Goal: Task Accomplishment & Management: Manage account settings

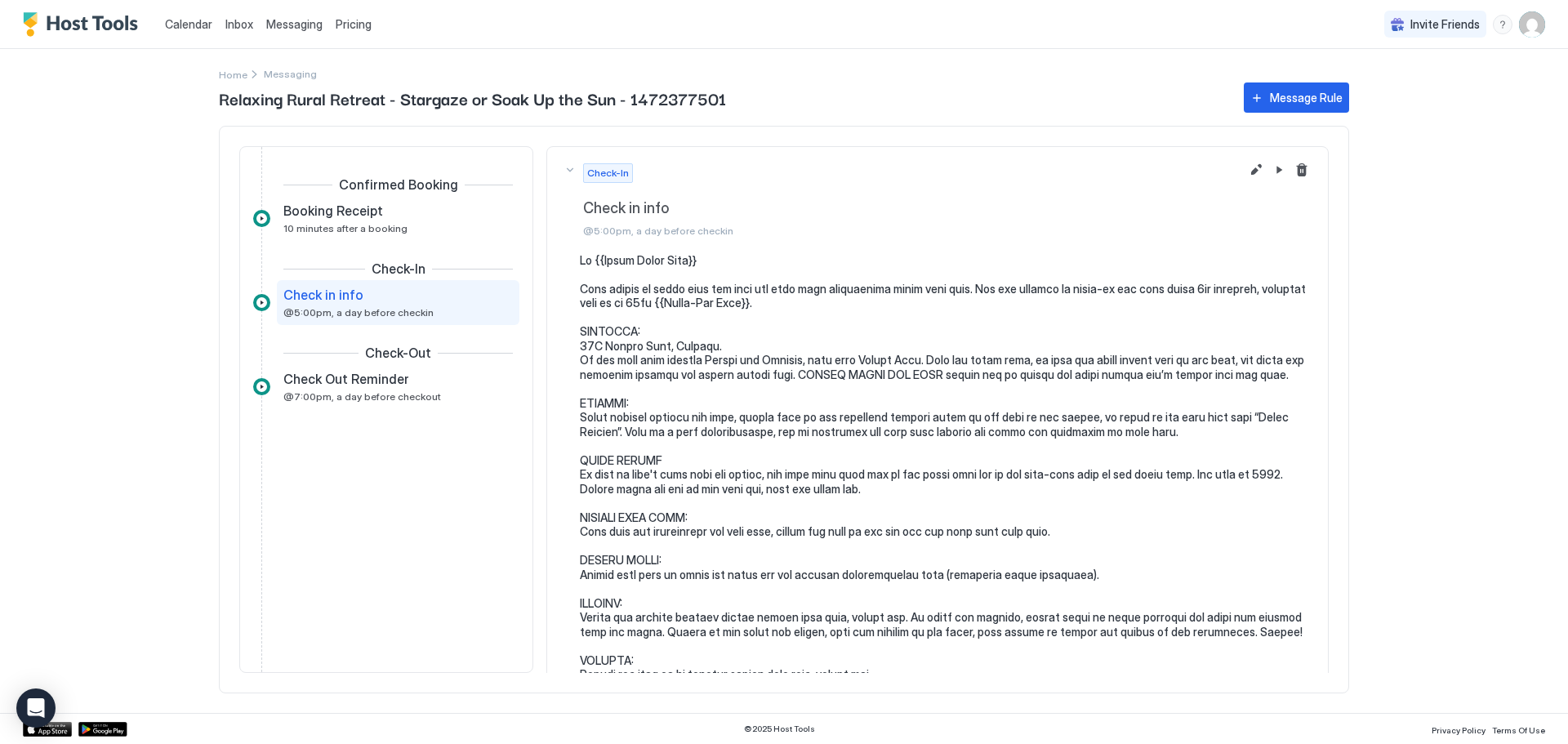
click at [346, 24] on span "Pricing" at bounding box center [353, 24] width 36 height 15
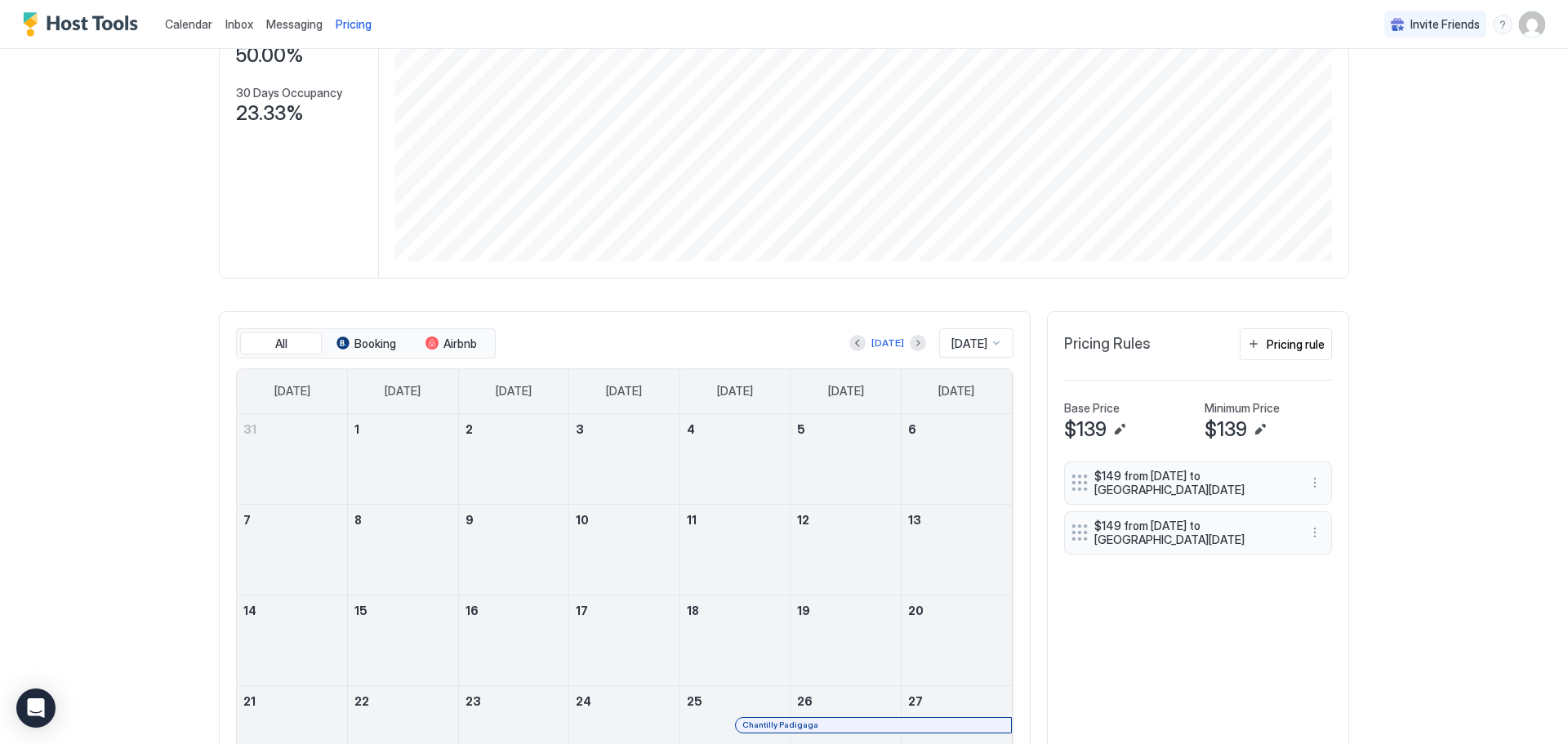
scroll to position [326, 0]
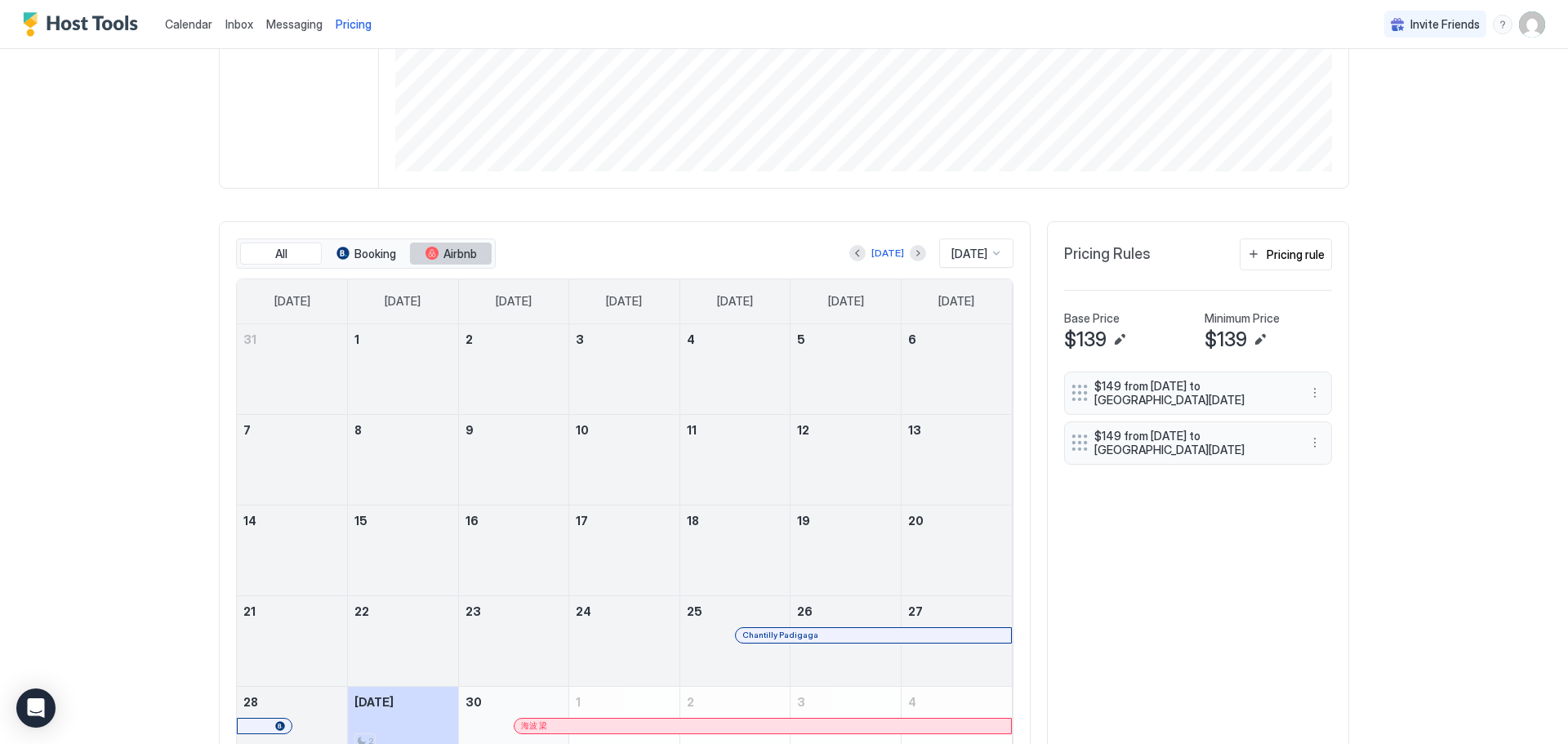
click at [433, 249] on button "Airbnb" at bounding box center [451, 254] width 82 height 23
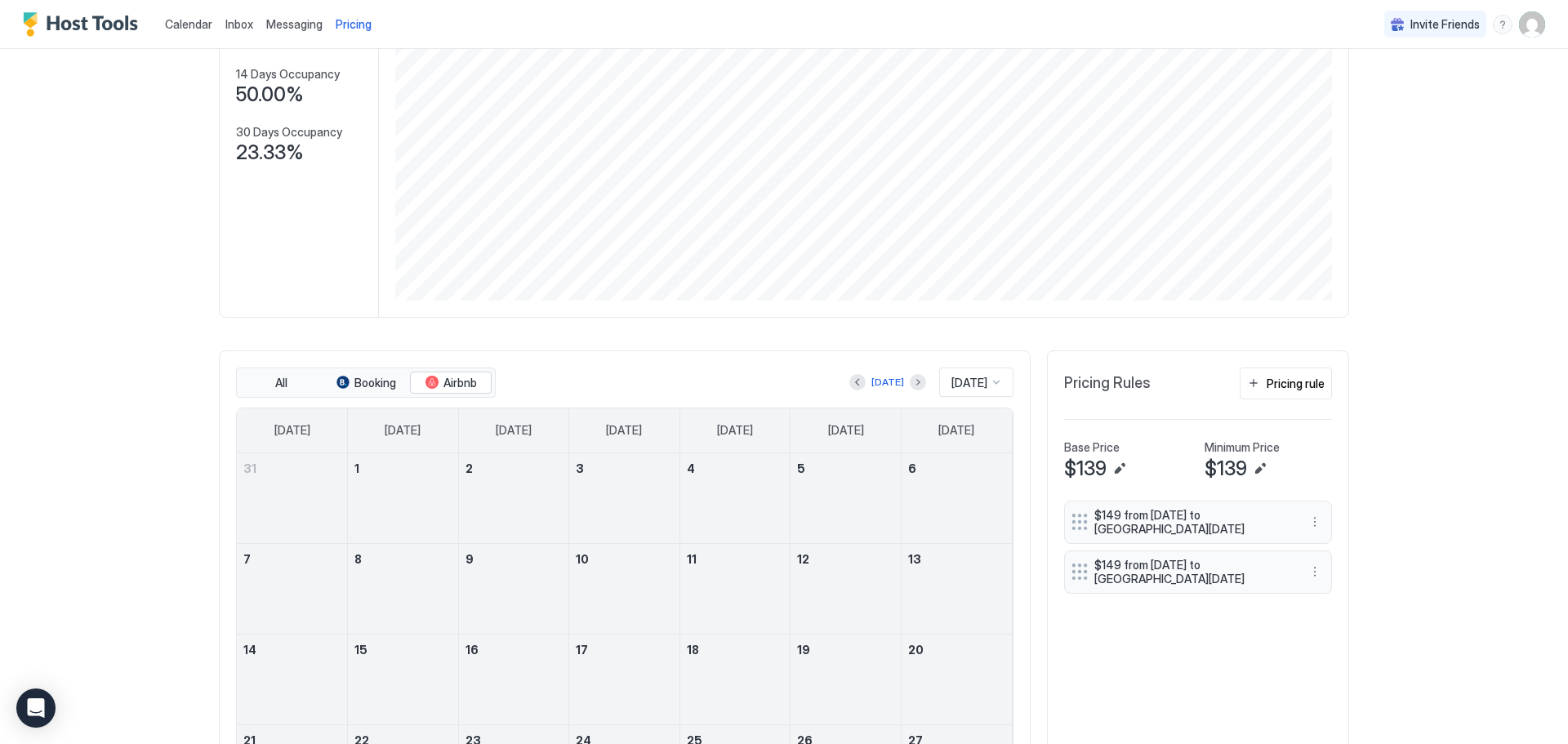
scroll to position [179, 0]
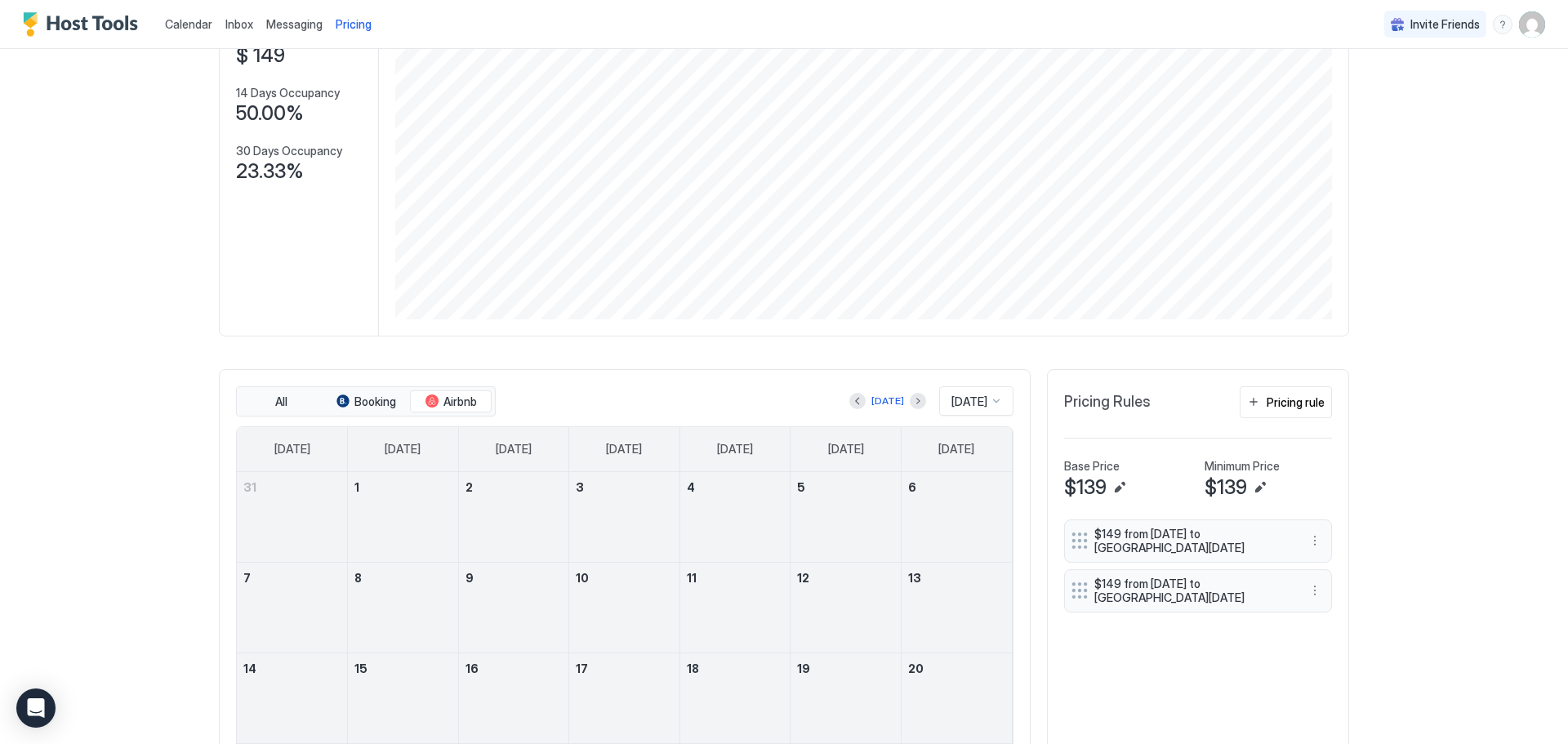
click at [1519, 28] on img "User profile" at bounding box center [1532, 24] width 26 height 26
click at [1358, 98] on span "Settings" at bounding box center [1360, 105] width 44 height 15
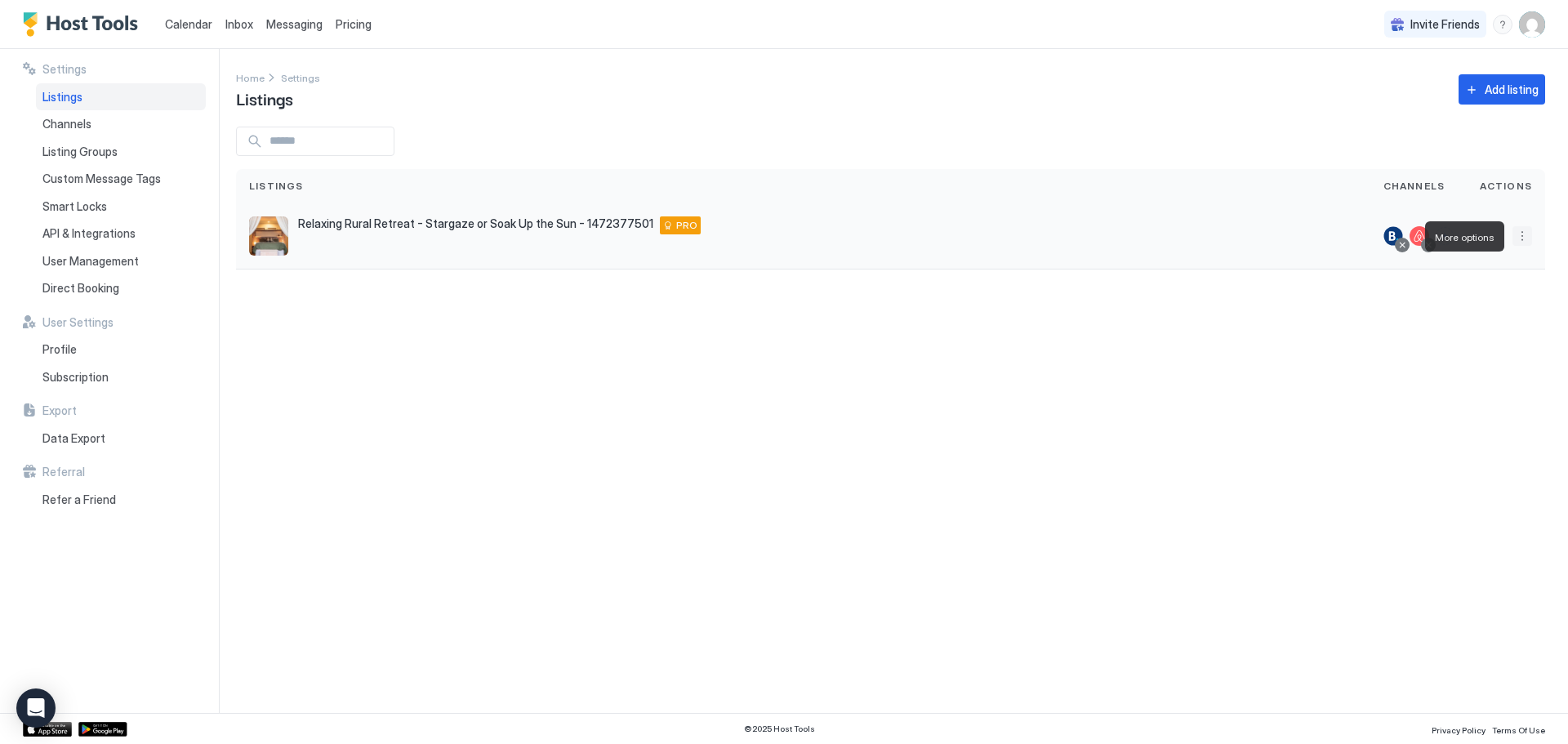
click at [1522, 234] on button "More options" at bounding box center [1522, 235] width 19 height 19
click at [1474, 310] on span "Listing Settings" at bounding box center [1485, 311] width 73 height 13
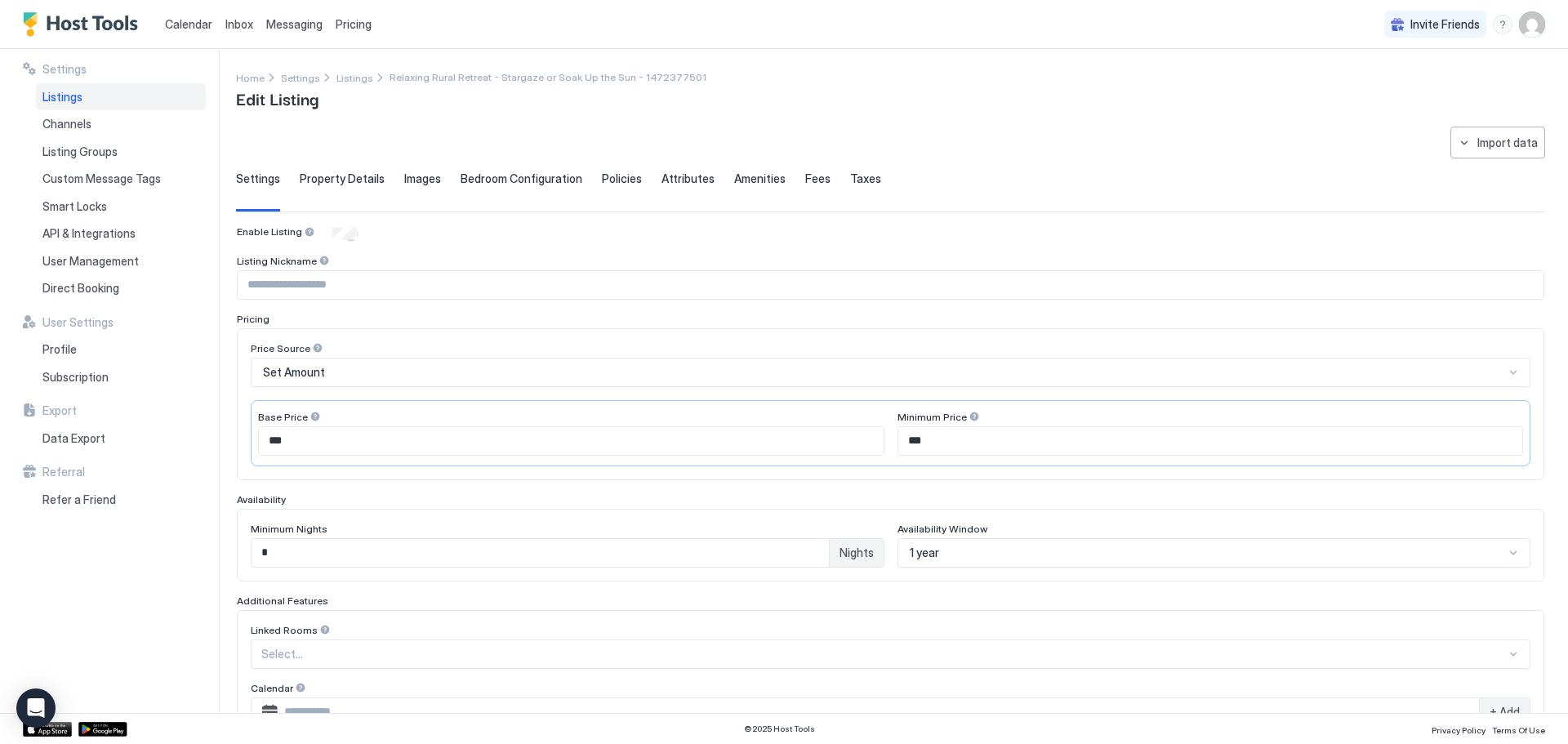
click at [806, 176] on span "Fees" at bounding box center [818, 179] width 25 height 15
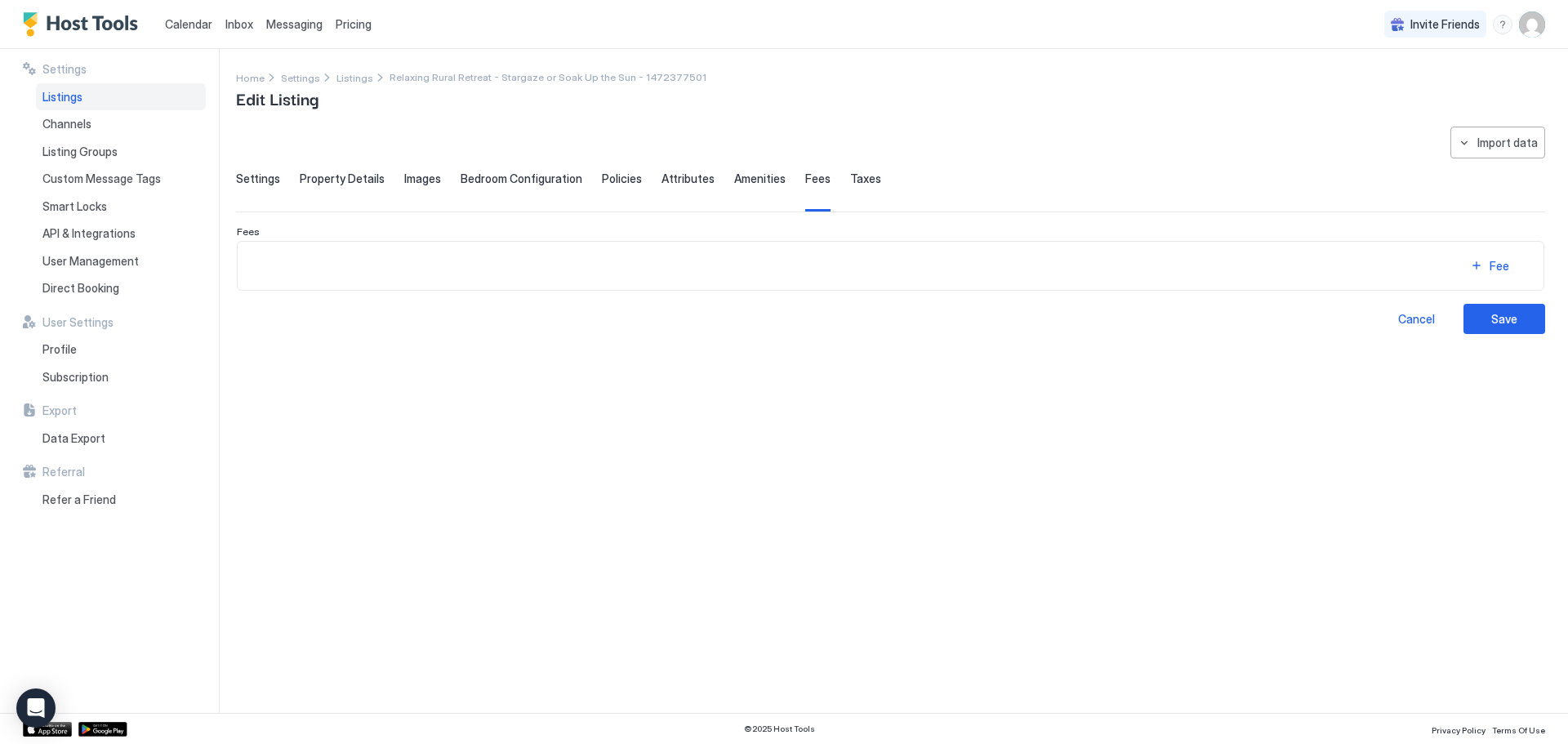
click at [270, 179] on span "Settings" at bounding box center [258, 179] width 44 height 15
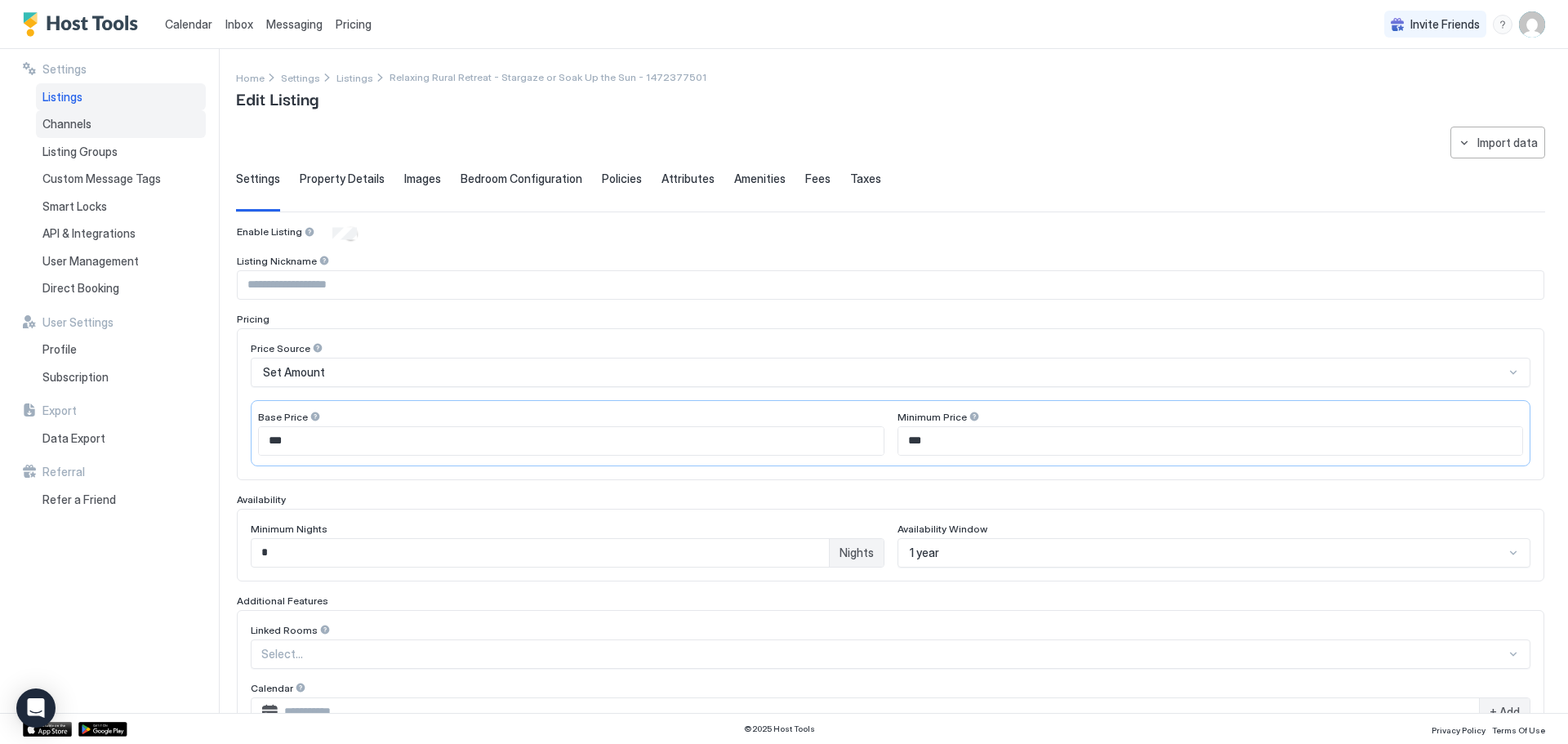
click at [73, 126] on span "Channels" at bounding box center [67, 125] width 49 height 15
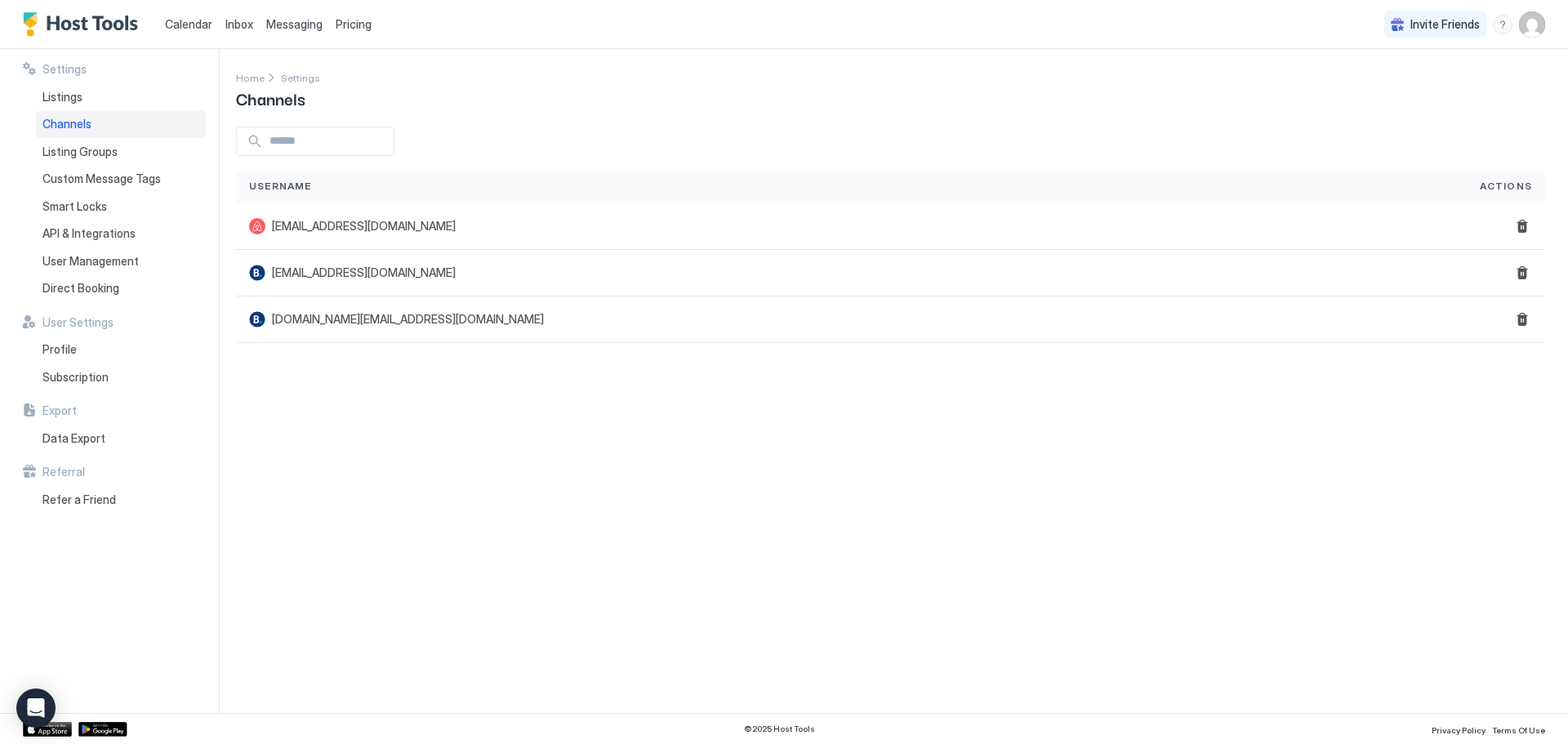
click at [1499, 24] on div "menu" at bounding box center [1502, 24] width 19 height 19
click at [1362, 107] on span "Chat with us" at bounding box center [1363, 105] width 66 height 15
click at [1502, 24] on div "menu" at bounding box center [1502, 24] width 19 height 19
click at [1348, 97] on span "Chat with us" at bounding box center [1363, 105] width 66 height 15
